Goal: Task Accomplishment & Management: Complete application form

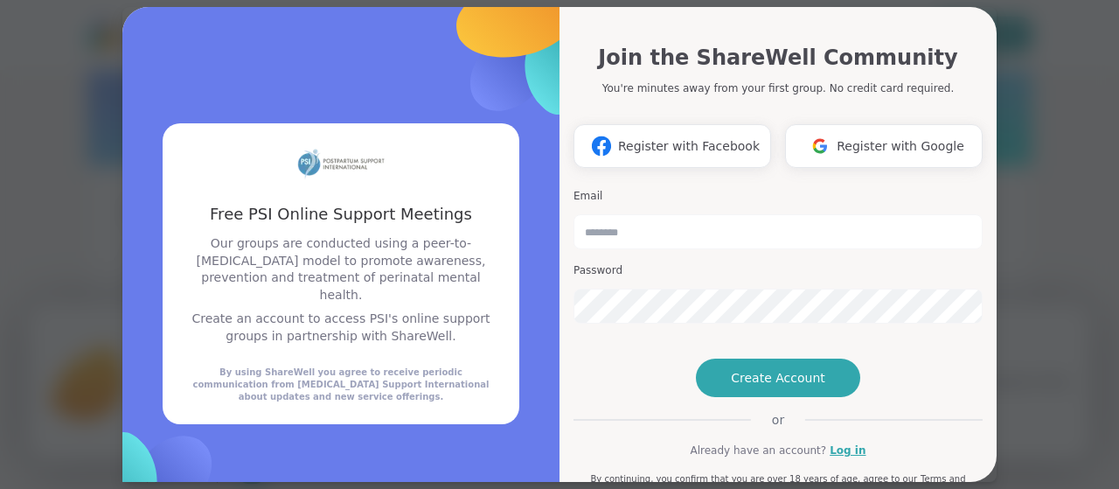
type input "*"
type input "**********"
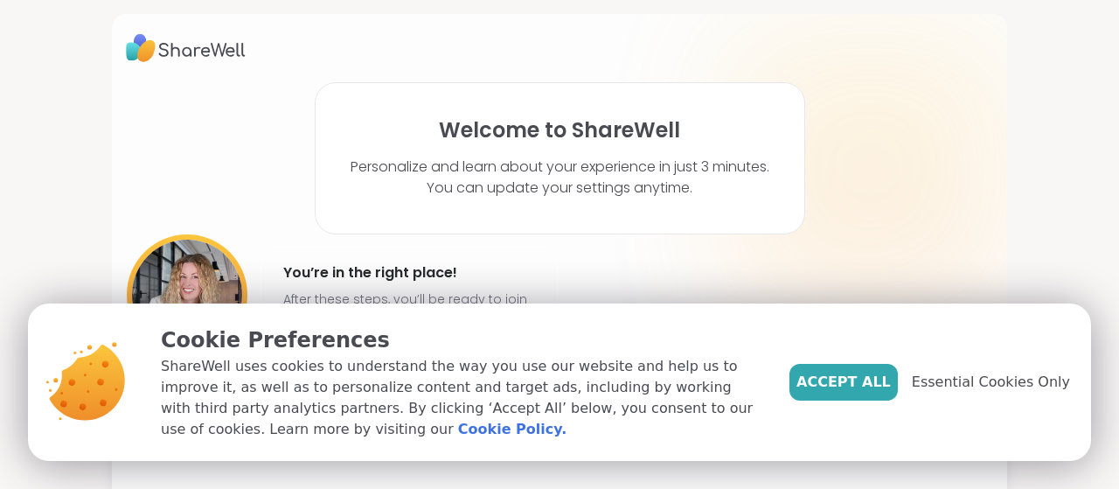
scroll to position [31, 0]
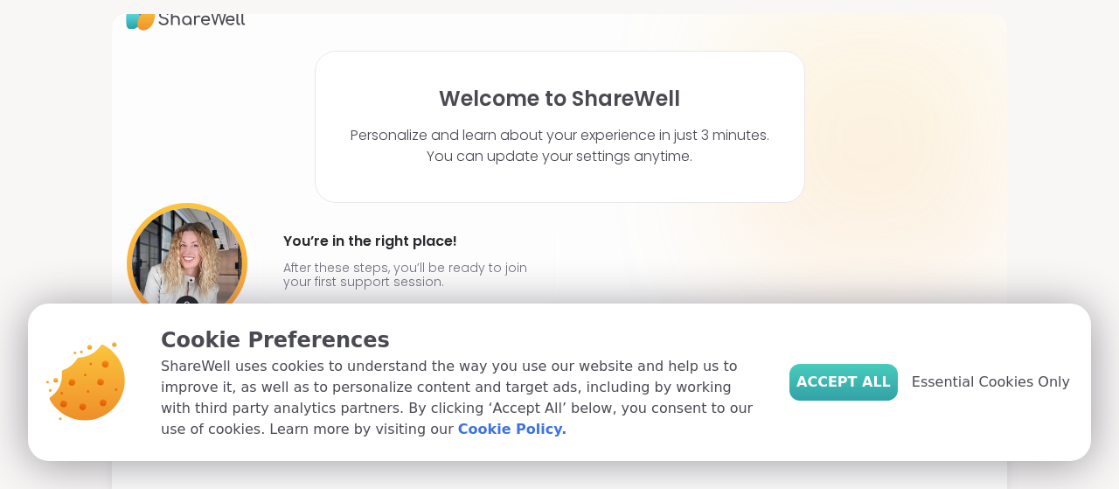
click at [864, 390] on span "Accept All" at bounding box center [843, 382] width 94 height 21
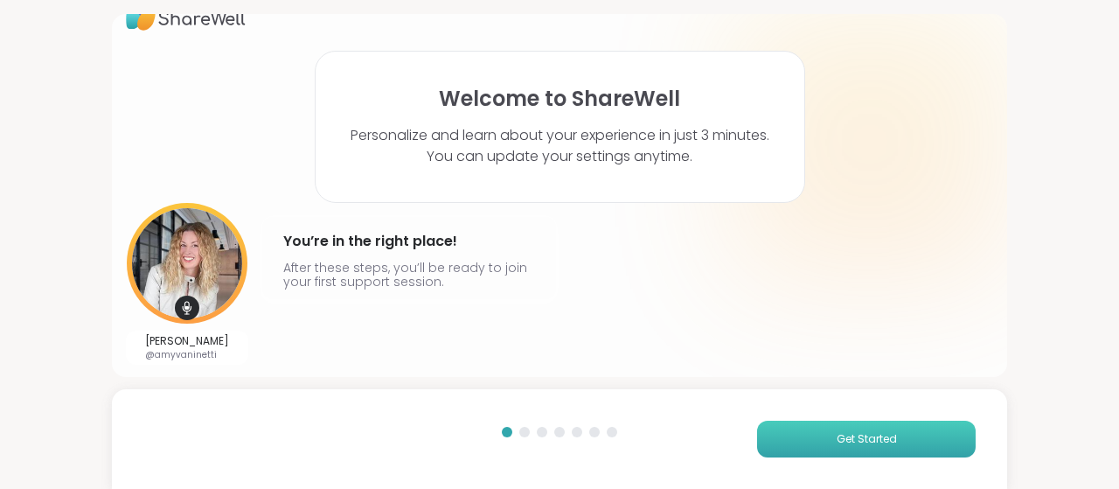
click at [916, 437] on button "Get Started" at bounding box center [866, 439] width 219 height 37
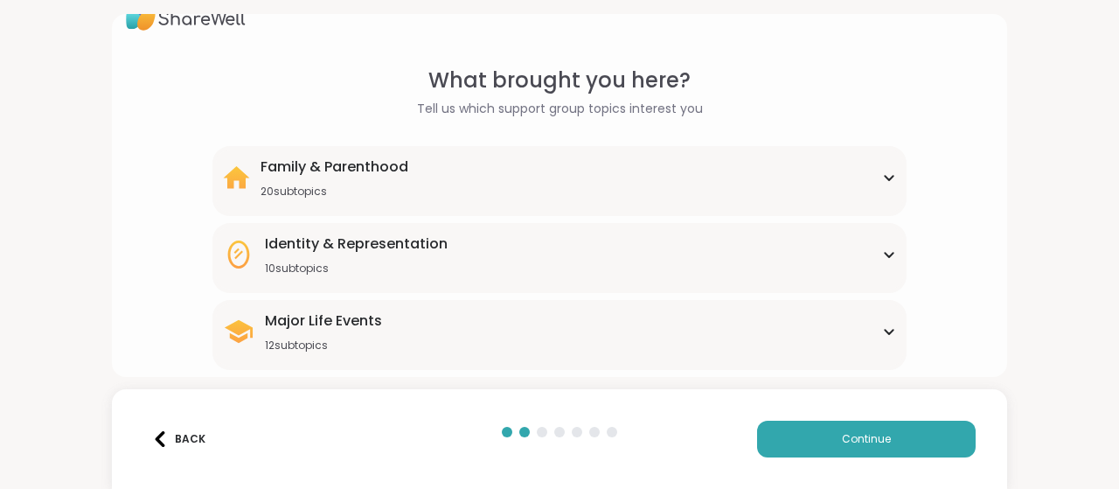
click at [878, 167] on div "Family & Parenthood 20 subtopics" at bounding box center [559, 177] width 673 height 42
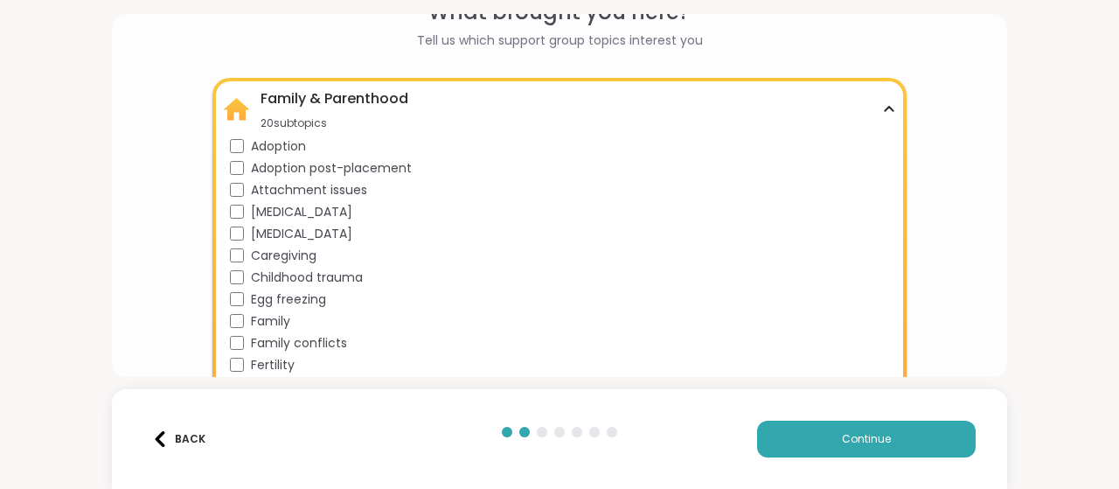
scroll to position [98, 0]
click at [882, 111] on icon at bounding box center [889, 111] width 14 height 9
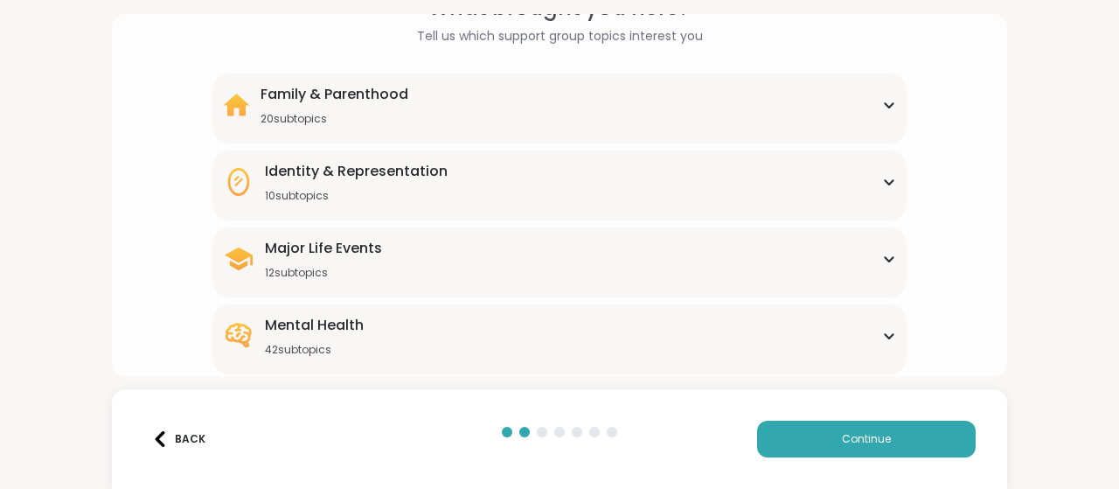
scroll to position [107, 0]
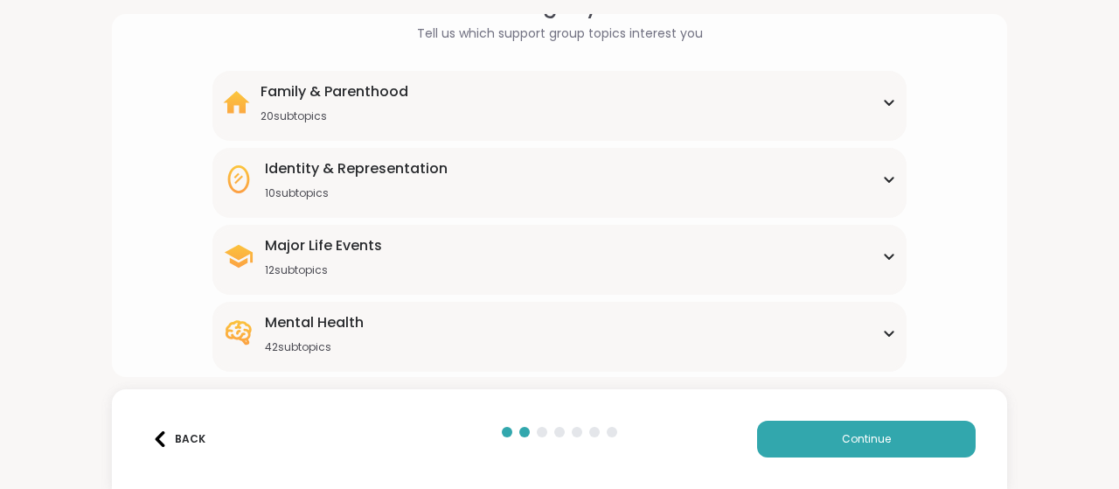
click at [271, 197] on div "10 subtopics" at bounding box center [356, 193] width 183 height 14
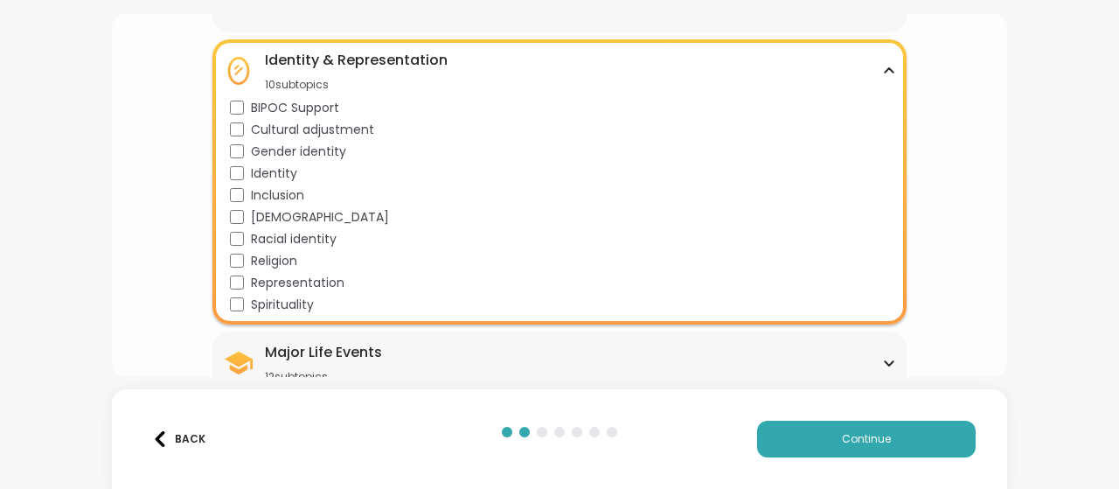
scroll to position [140, 0]
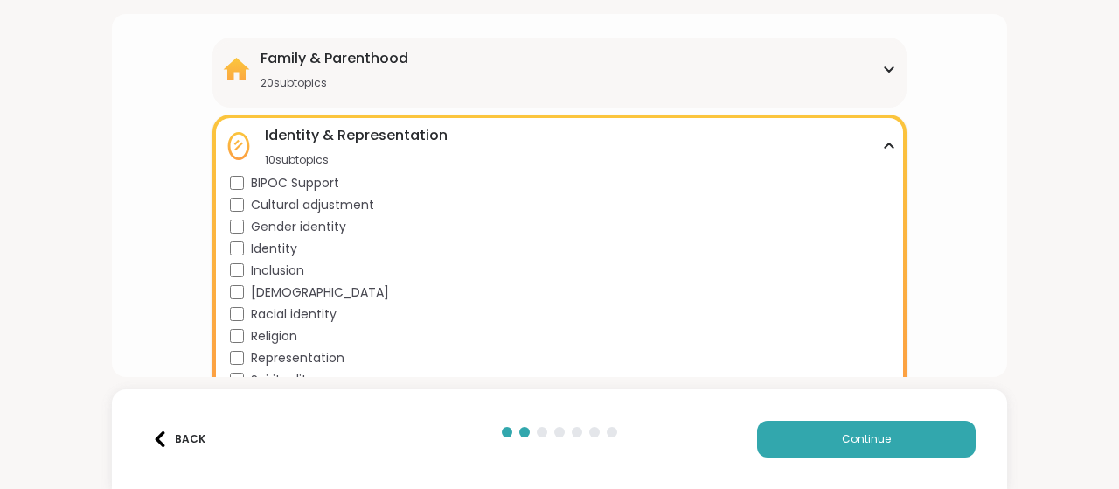
click at [169, 114] on div "What brought you here? Tell us which support group topics interest you Family &…" at bounding box center [559, 370] width 867 height 828
click at [173, 170] on div "What brought you here? Tell us which support group topics interest you Family &…" at bounding box center [559, 370] width 867 height 828
click at [955, 264] on div "What brought you here? Tell us which support group topics interest you Family &…" at bounding box center [559, 370] width 867 height 828
click at [881, 156] on div "Identity & Representation 10 subtopics" at bounding box center [559, 146] width 673 height 42
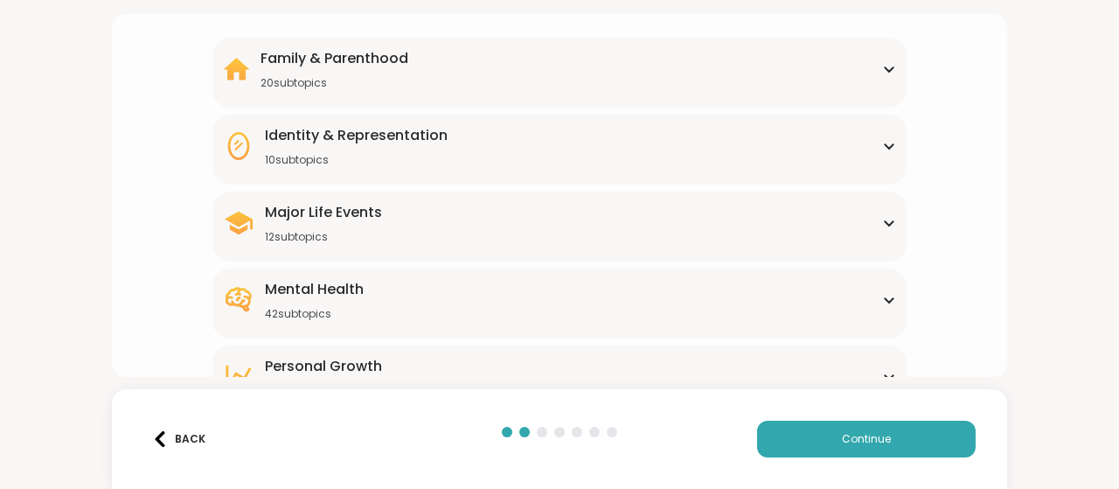
click at [264, 82] on div "20 subtopics" at bounding box center [335, 83] width 148 height 14
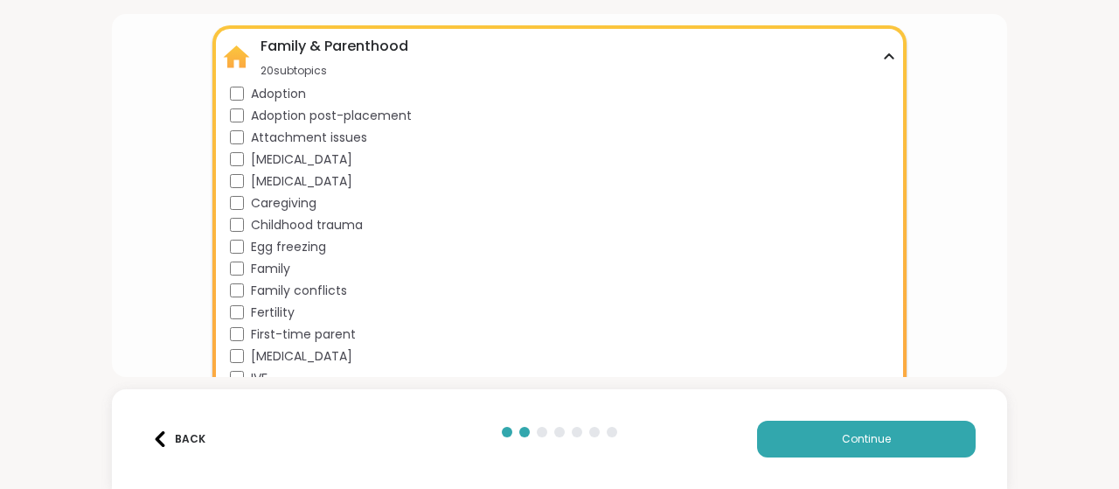
scroll to position [136, 0]
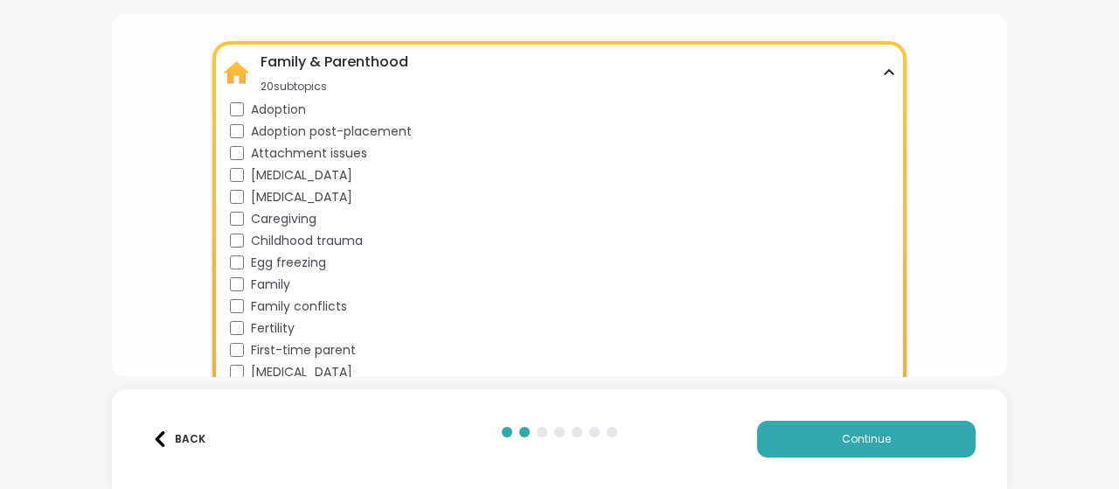
click at [158, 175] on div "What brought you here? Tell us which support group topics interest you Family &…" at bounding box center [559, 483] width 867 height 1046
click at [886, 82] on div "Family & Parenthood 20 subtopics Adoption Adoption post-placement Attachment is…" at bounding box center [559, 293] width 694 height 504
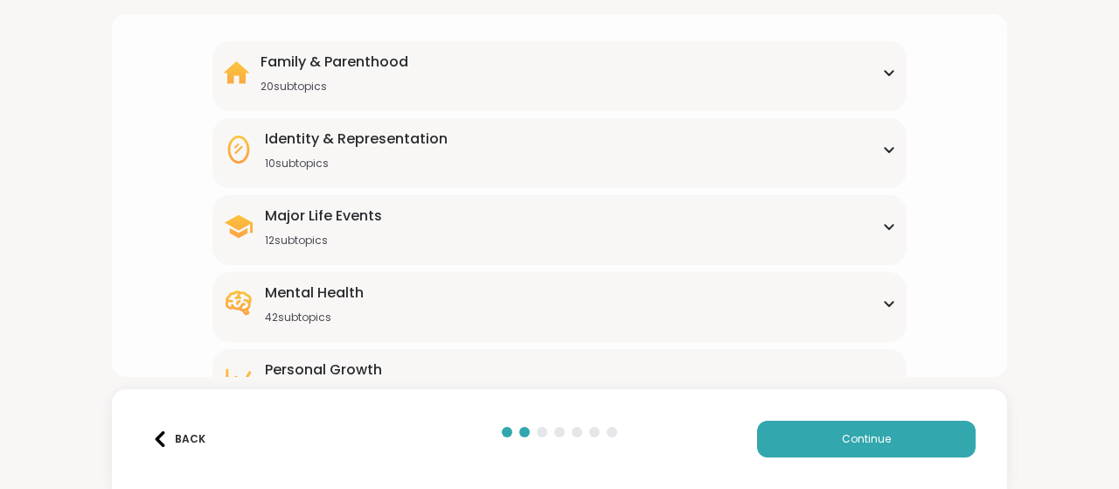
scroll to position [163, 0]
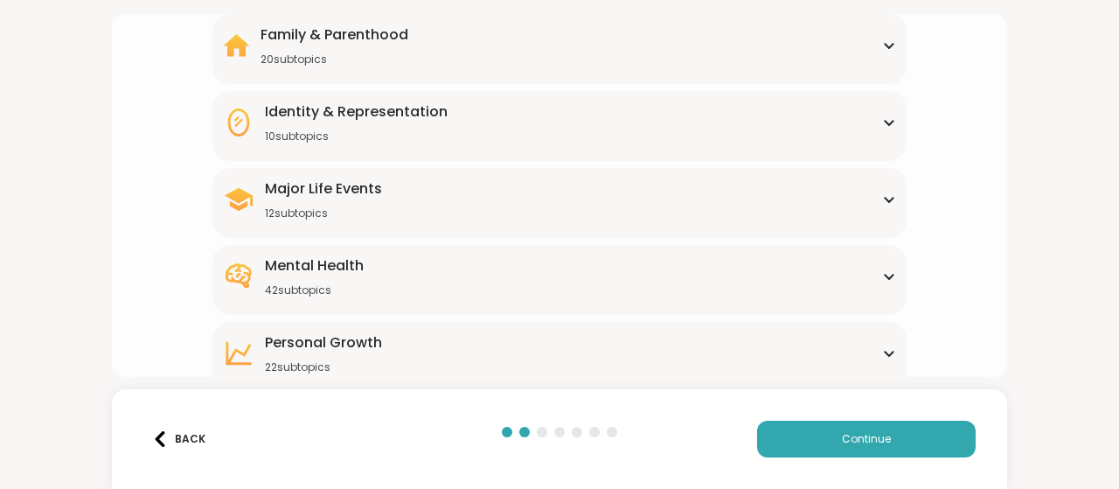
click at [265, 203] on div "Major Life Events 12 subtopics" at bounding box center [323, 199] width 117 height 42
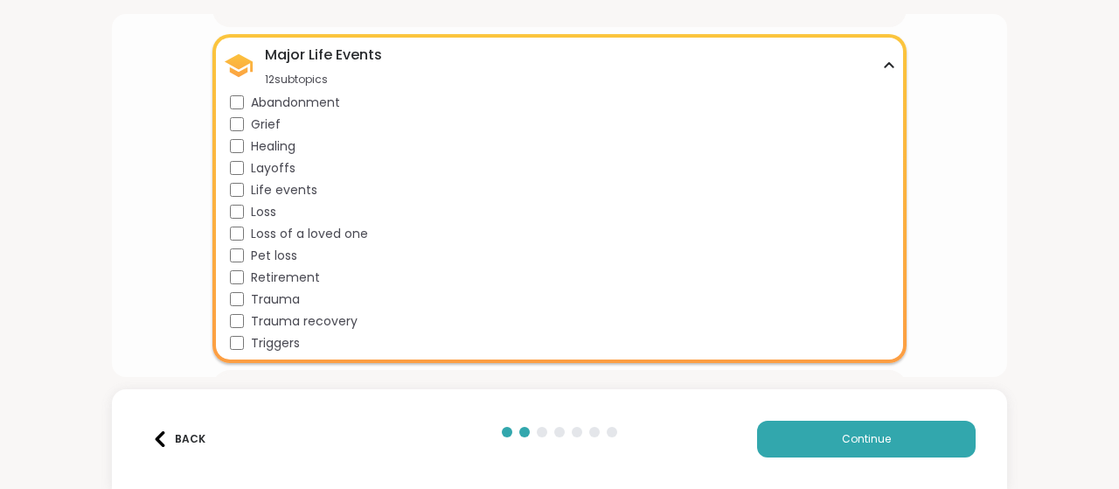
scroll to position [287, 0]
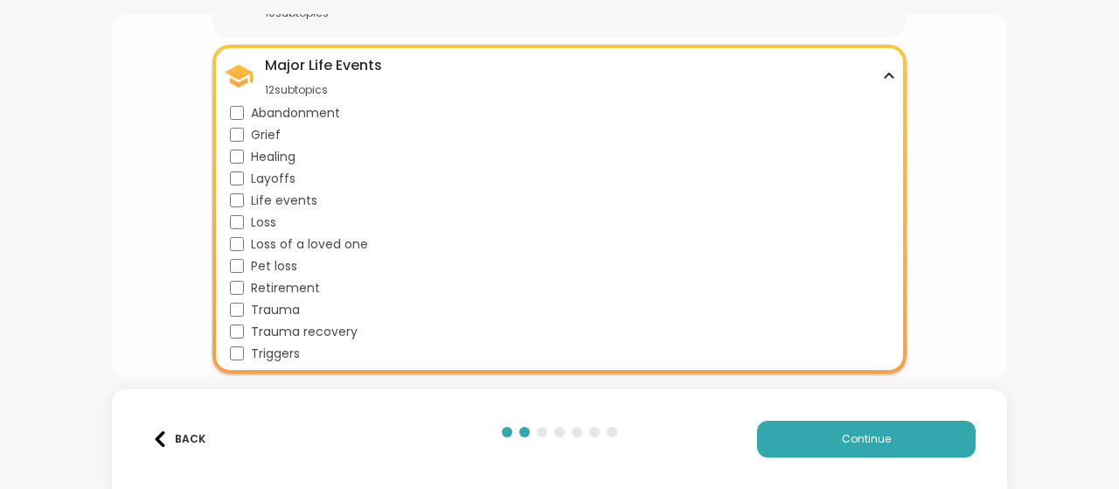
click at [876, 69] on div "Major Life Events 12 subtopics" at bounding box center [559, 76] width 673 height 42
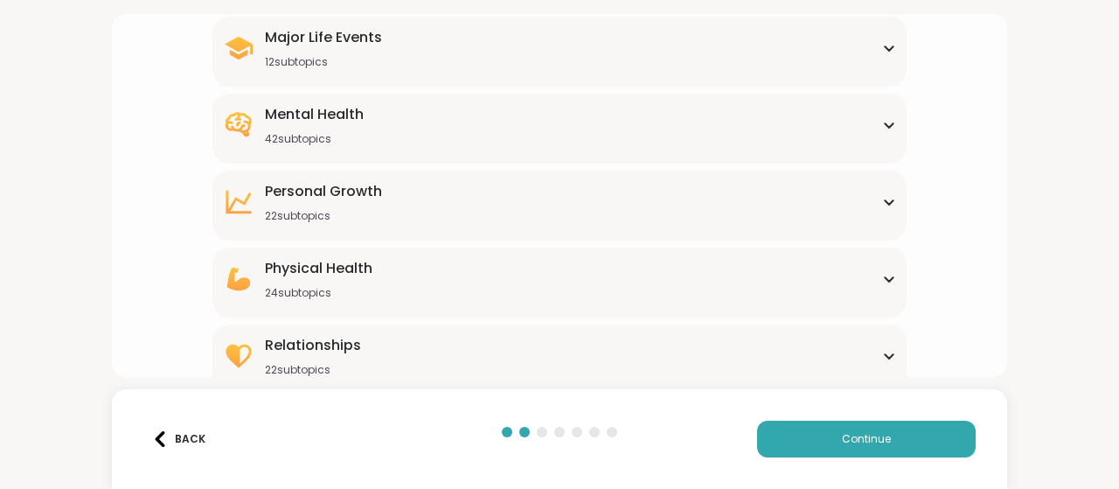
scroll to position [316, 0]
click at [265, 204] on div "[MEDICAL_DATA] 22 subtopics" at bounding box center [323, 200] width 117 height 42
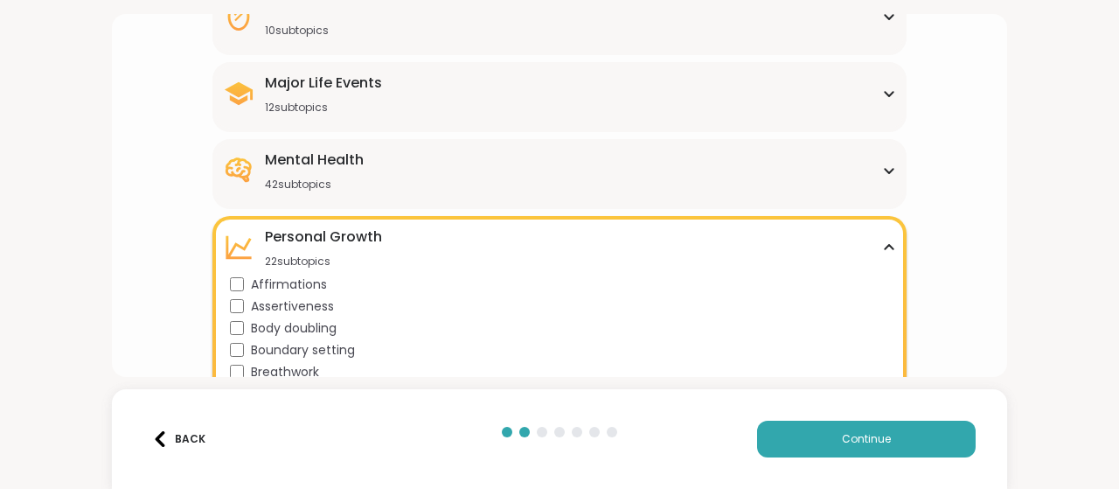
scroll to position [268, 0]
click at [882, 247] on icon at bounding box center [889, 248] width 14 height 9
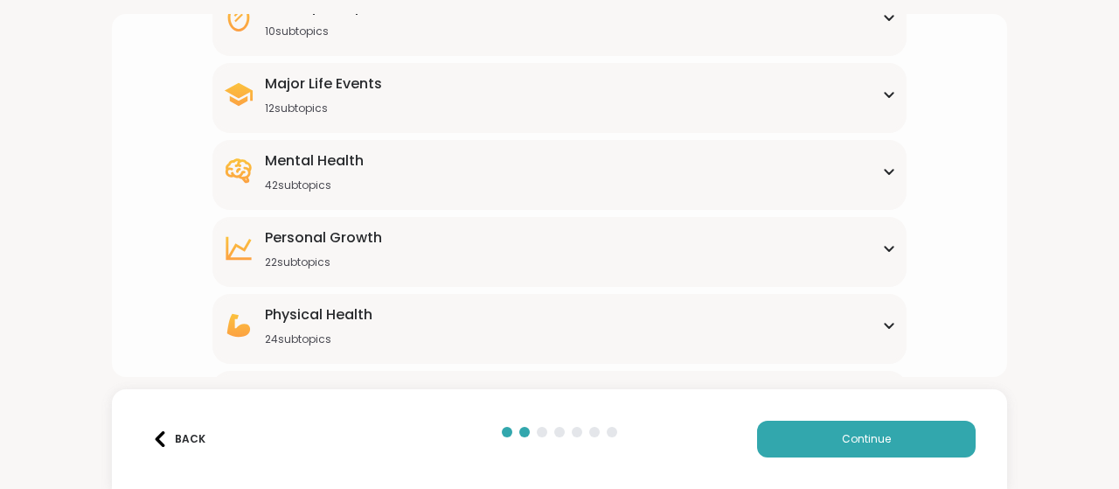
scroll to position [331, 0]
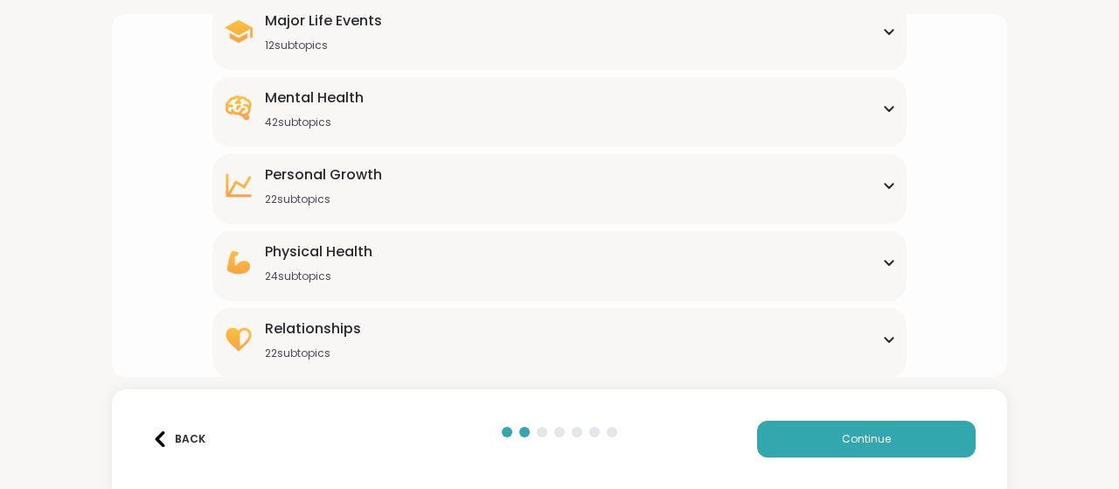
click at [276, 358] on div "22 subtopics" at bounding box center [313, 353] width 96 height 14
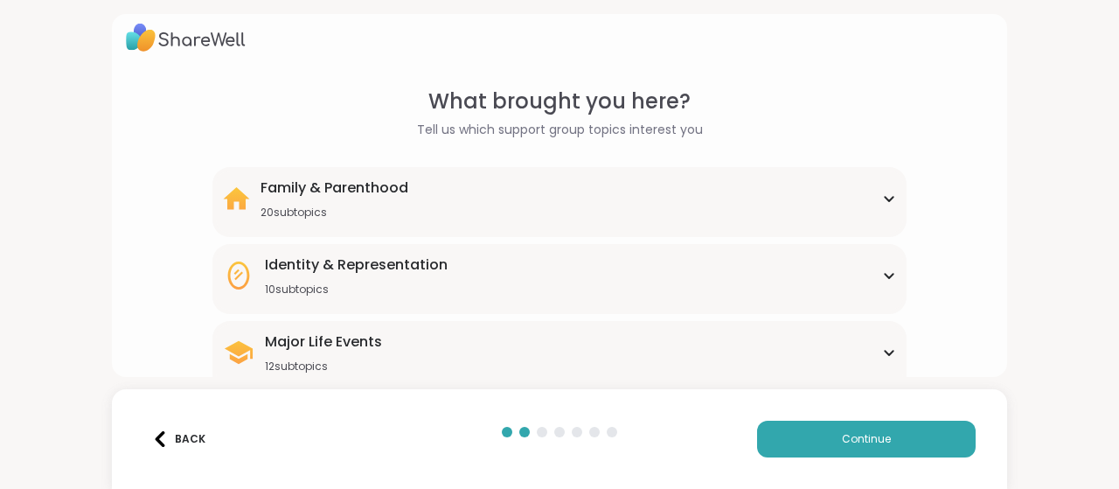
scroll to position [0, 0]
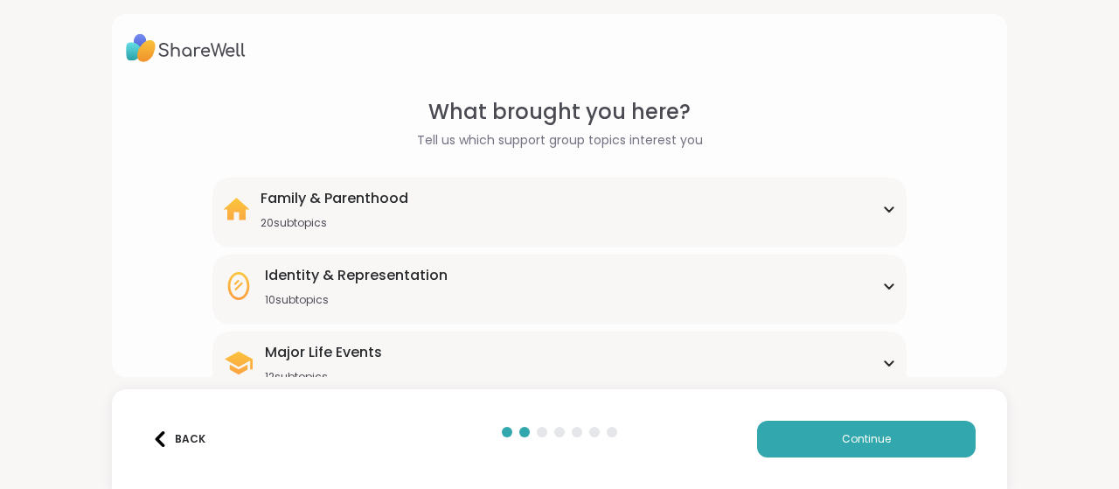
click at [842, 441] on span "Continue" at bounding box center [866, 439] width 49 height 16
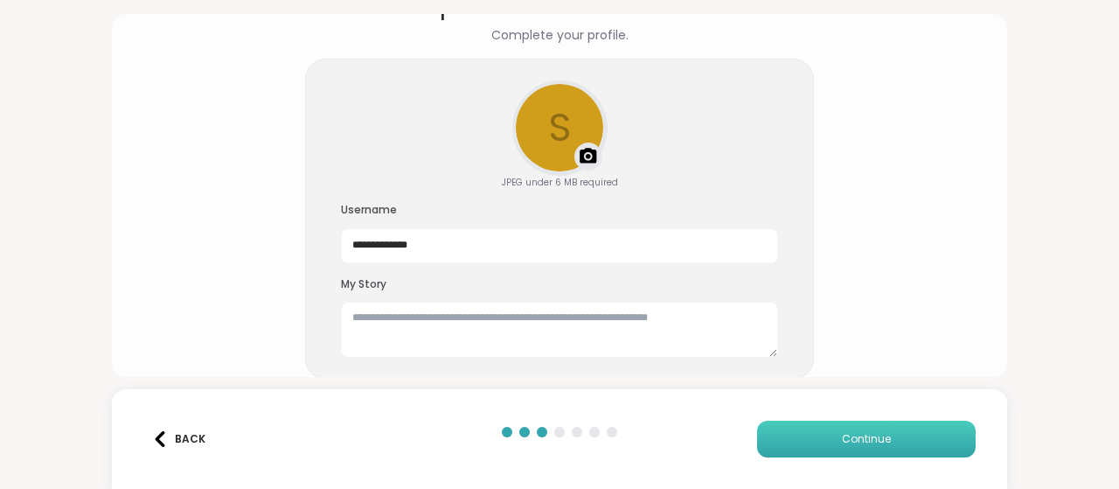
scroll to position [107, 0]
click at [814, 430] on button "Continue" at bounding box center [866, 439] width 219 height 37
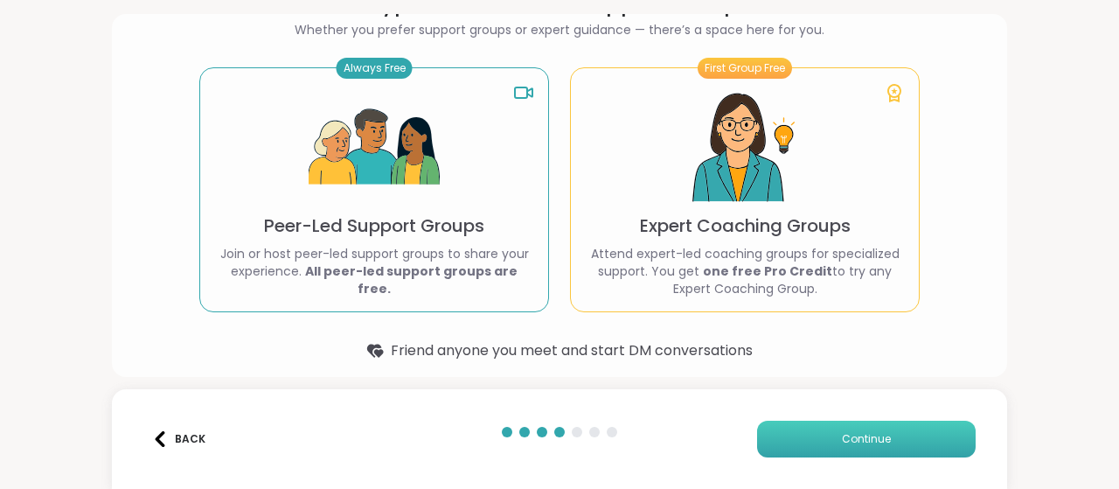
click at [815, 434] on button "Continue" at bounding box center [866, 439] width 219 height 37
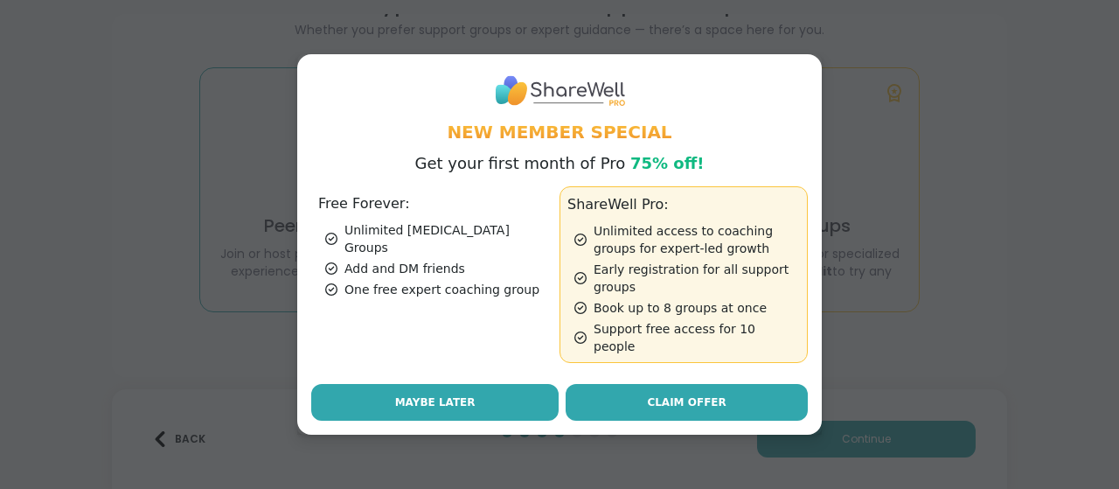
click at [378, 400] on button "Maybe Later" at bounding box center [434, 402] width 247 height 37
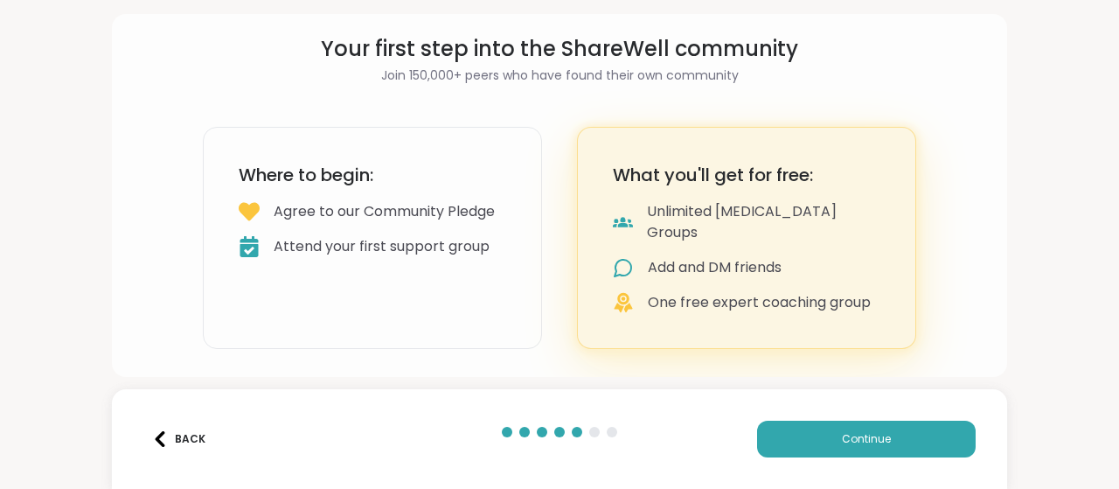
scroll to position [38, 0]
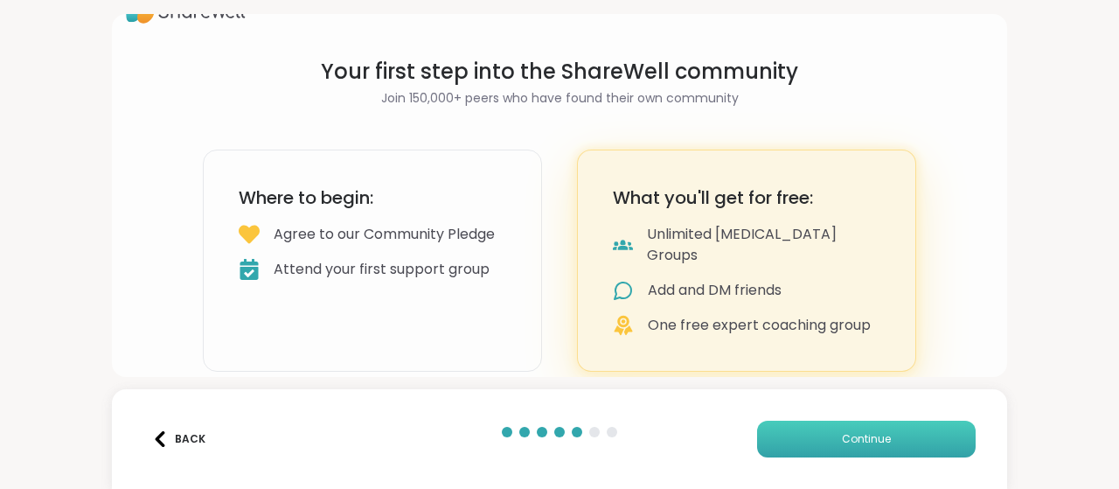
click at [842, 441] on span "Continue" at bounding box center [866, 439] width 49 height 16
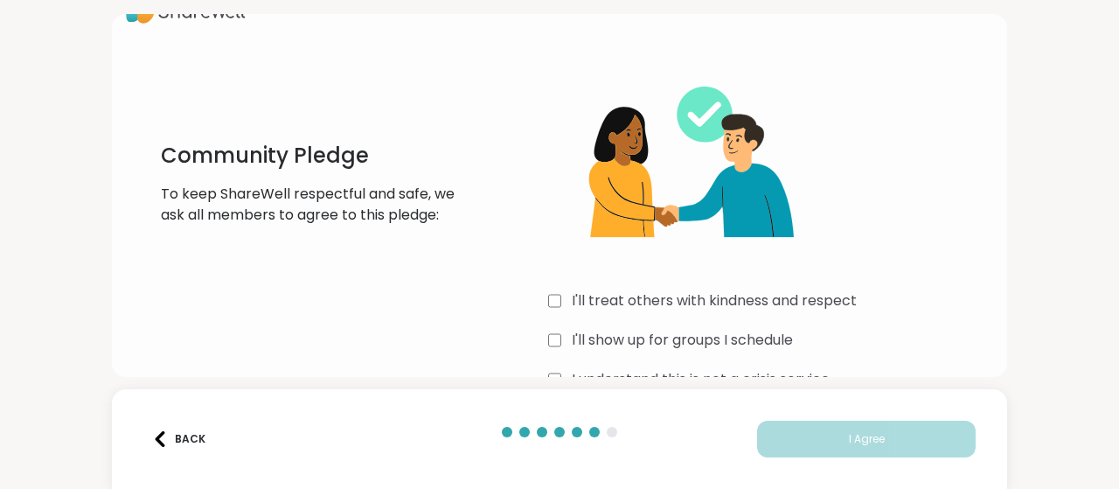
scroll to position [83, 0]
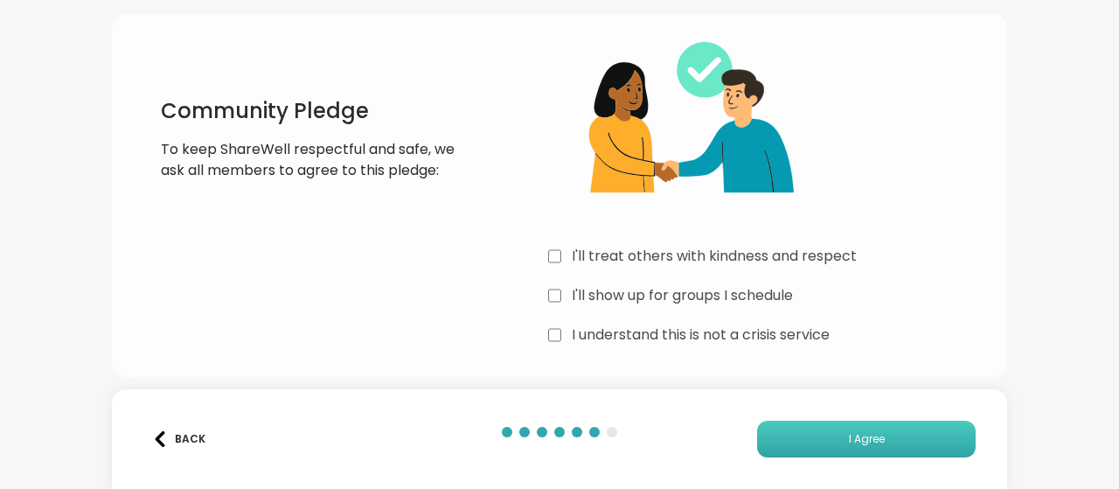
click at [774, 447] on button "I Agree" at bounding box center [866, 439] width 219 height 37
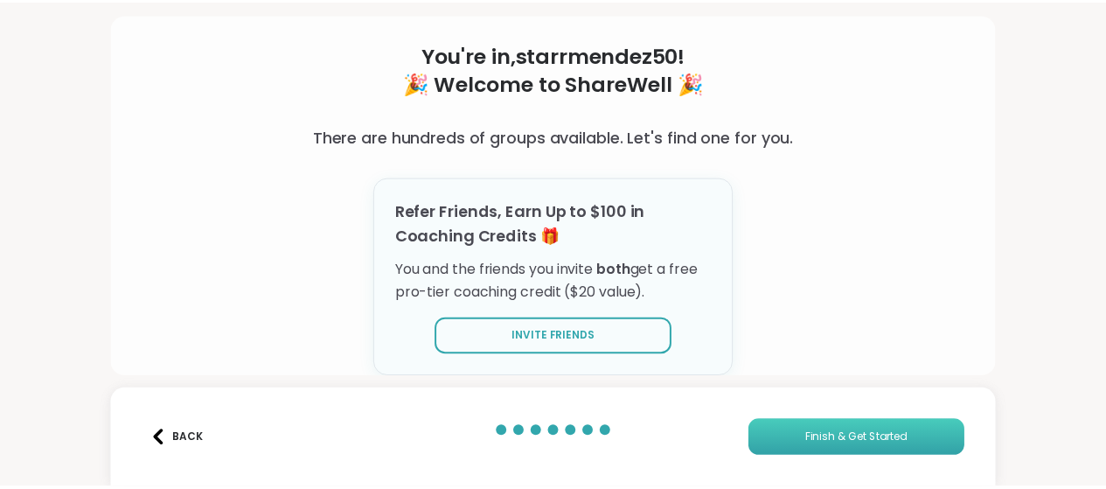
scroll to position [75, 0]
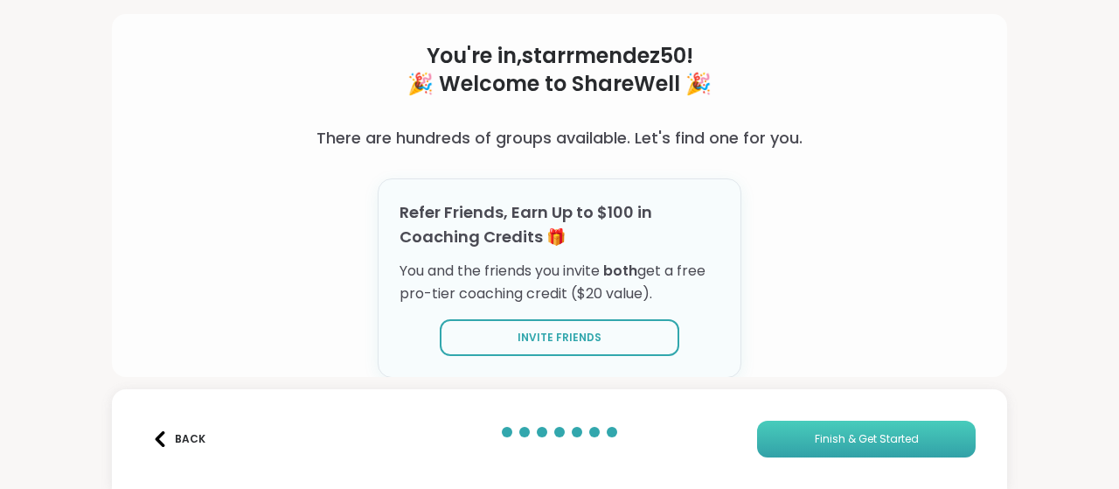
click at [815, 431] on span "Finish & Get Started" at bounding box center [867, 439] width 104 height 16
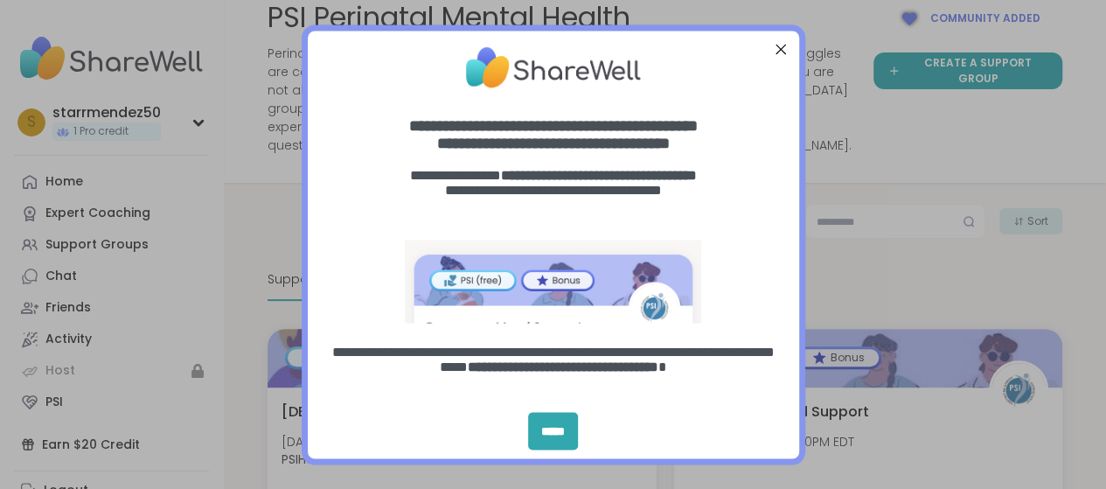
scroll to position [117, 0]
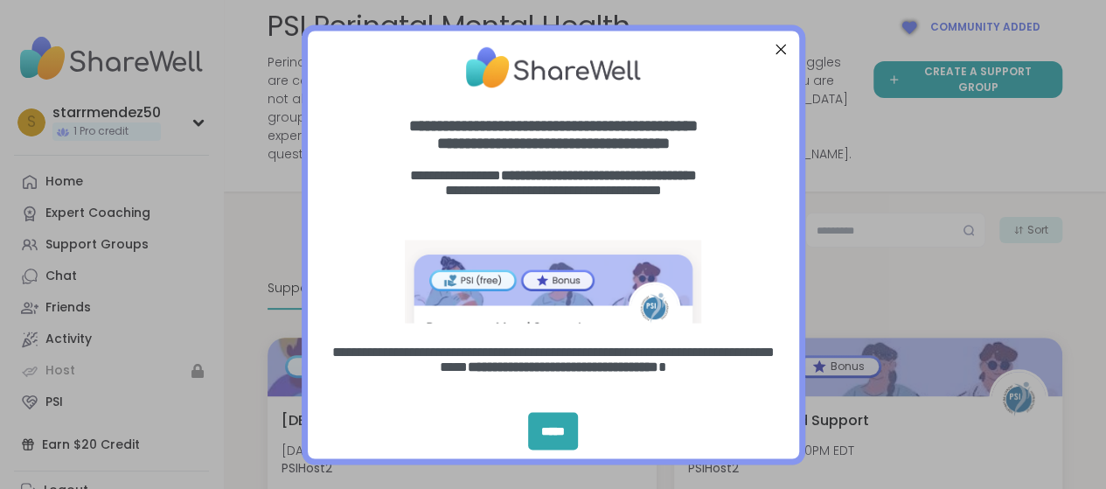
click at [781, 57] on div "Close Step" at bounding box center [779, 49] width 23 height 23
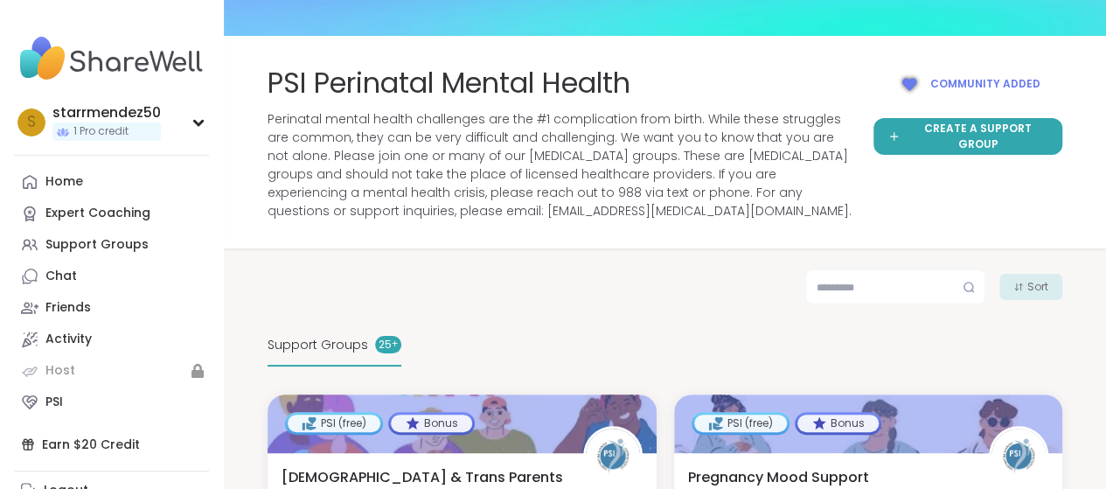
scroll to position [0, 0]
